Goal: Information Seeking & Learning: Check status

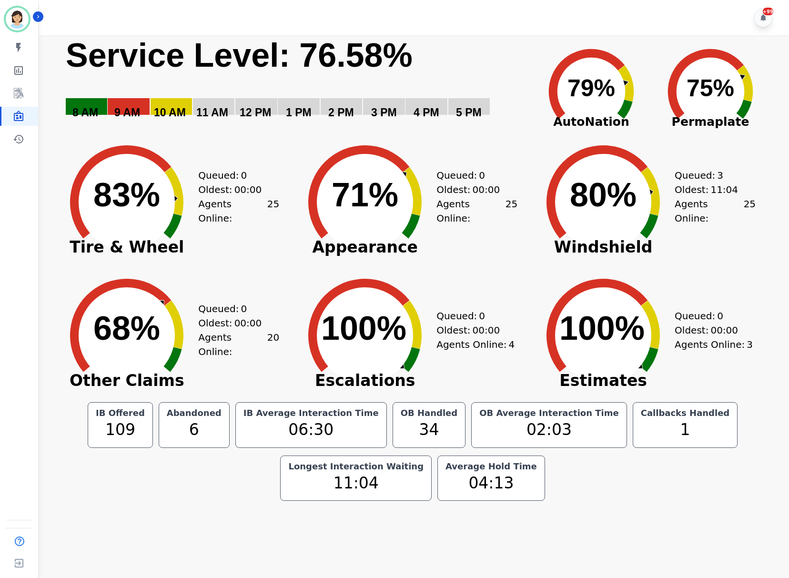
click at [325, 144] on icon "Created with Highcharts 10.3.3 71% ​ 71%" at bounding box center [365, 194] width 143 height 133
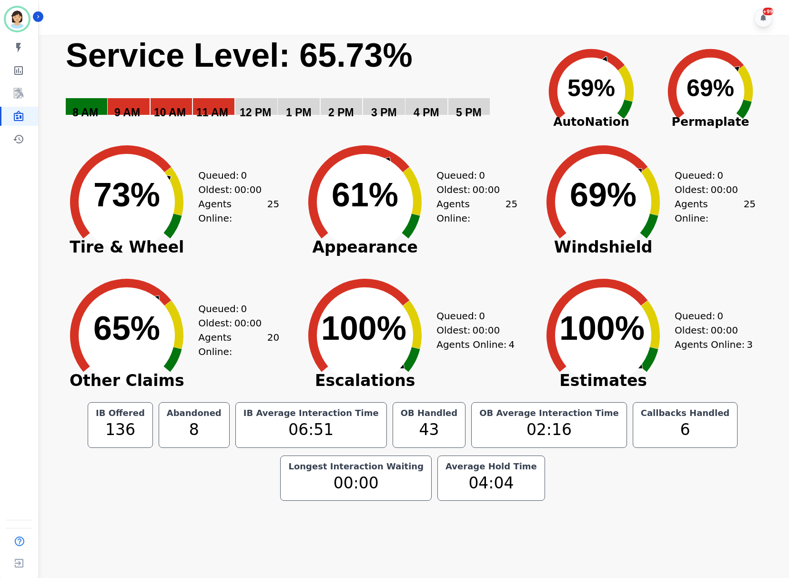
click at [711, 89] on text "69% ​ 69%" at bounding box center [711, 88] width 48 height 27
drag, startPoint x: 212, startPoint y: 48, endPoint x: 367, endPoint y: 41, distance: 155.6
click at [367, 41] on div "Created with Highcharts 10.3.3 Service Level: 67.28% 5 PM 4 PM 3 PM 2 PM 1 PM 1…" at bounding box center [413, 268] width 734 height 466
click at [538, 147] on icon "Created with Highcharts 10.3.3 71% ​ 71%" at bounding box center [603, 194] width 143 height 133
click at [536, 82] on icon "Created with Highcharts 10.3.3 60% ​ 60%" at bounding box center [591, 84] width 119 height 95
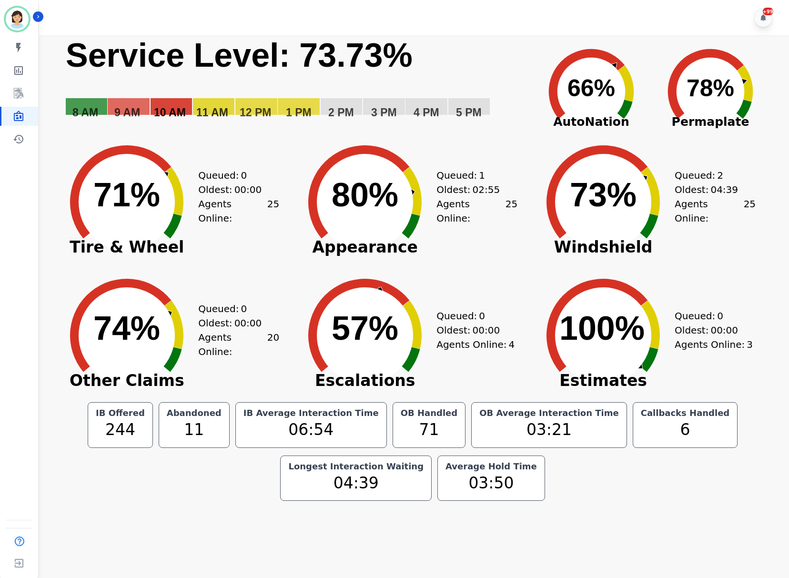
click at [241, 142] on div "Queued: 0 Oldest: 00:00 Agents Online: 25" at bounding box center [238, 194] width 81 height 133
click at [477, 122] on rect "Service Level: 0%" at bounding box center [295, 84] width 461 height 98
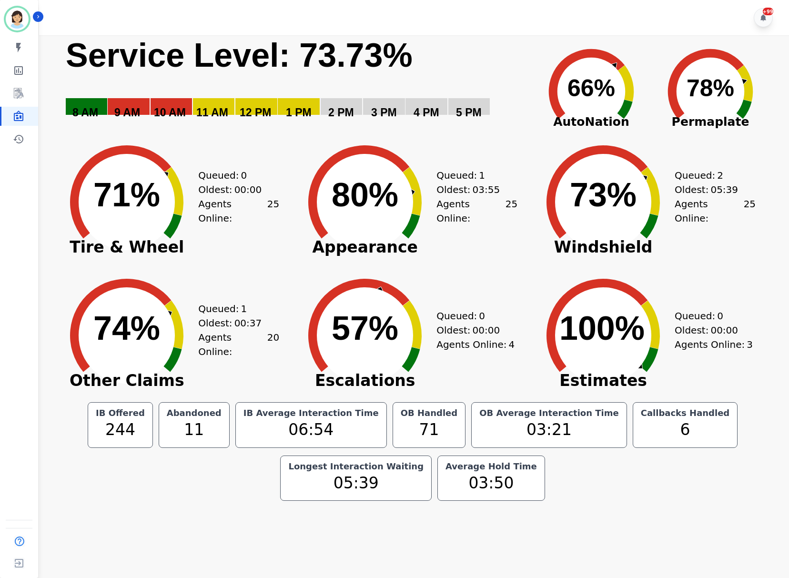
click at [573, 81] on text "66% ​ 66%" at bounding box center [592, 88] width 48 height 27
click at [546, 88] on icon "Created with Highcharts 10.3.3 66% ​ 66%" at bounding box center [591, 84] width 119 height 95
